Goal: Use online tool/utility: Use online tool/utility

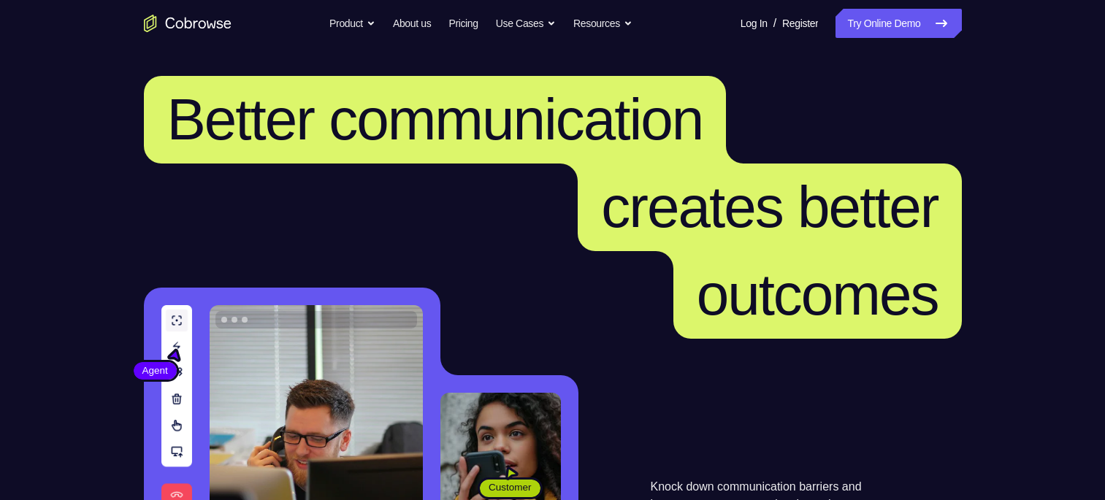
click at [889, 25] on link "Try Online Demo" at bounding box center [898, 23] width 126 height 29
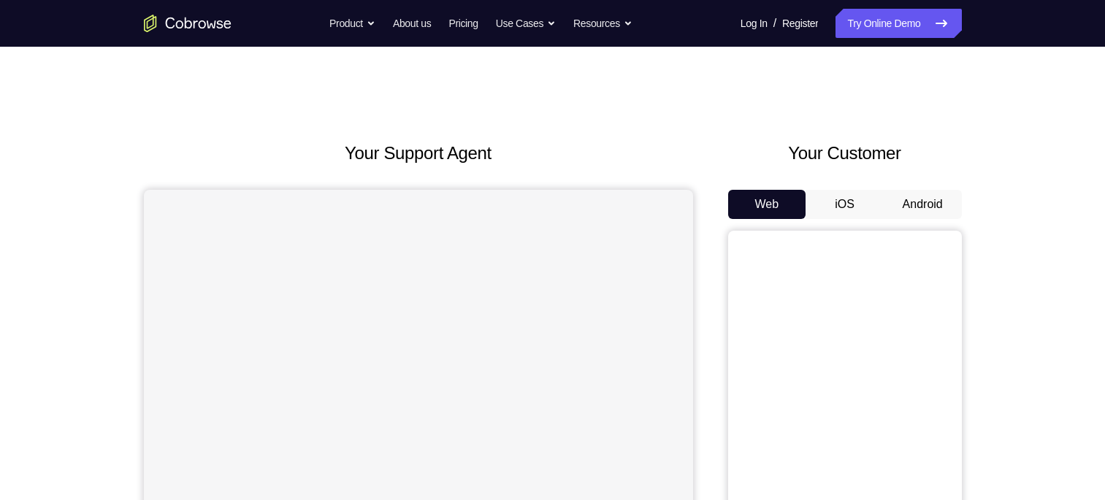
click at [946, 207] on button "Android" at bounding box center [923, 204] width 78 height 29
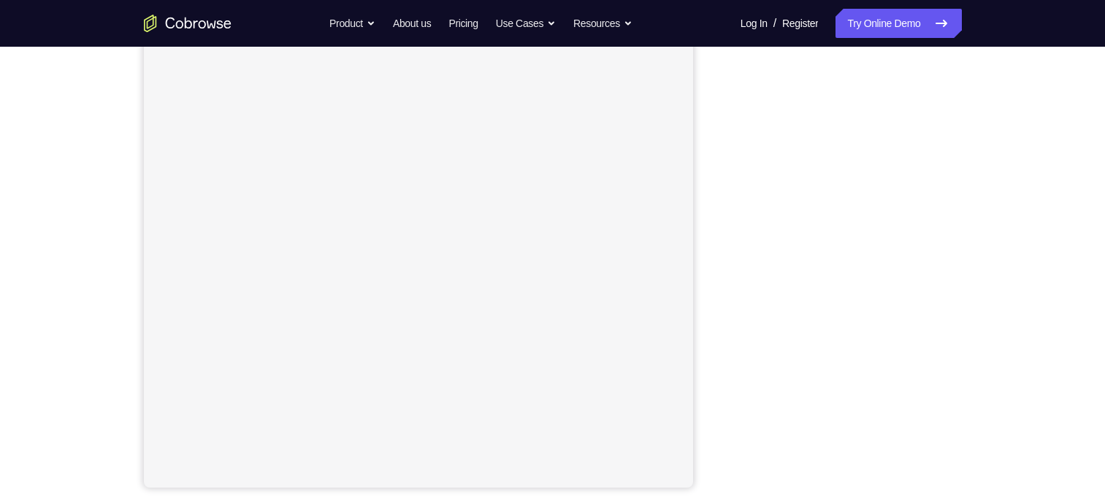
scroll to position [191, 0]
